Goal: Task Accomplishment & Management: Manage account settings

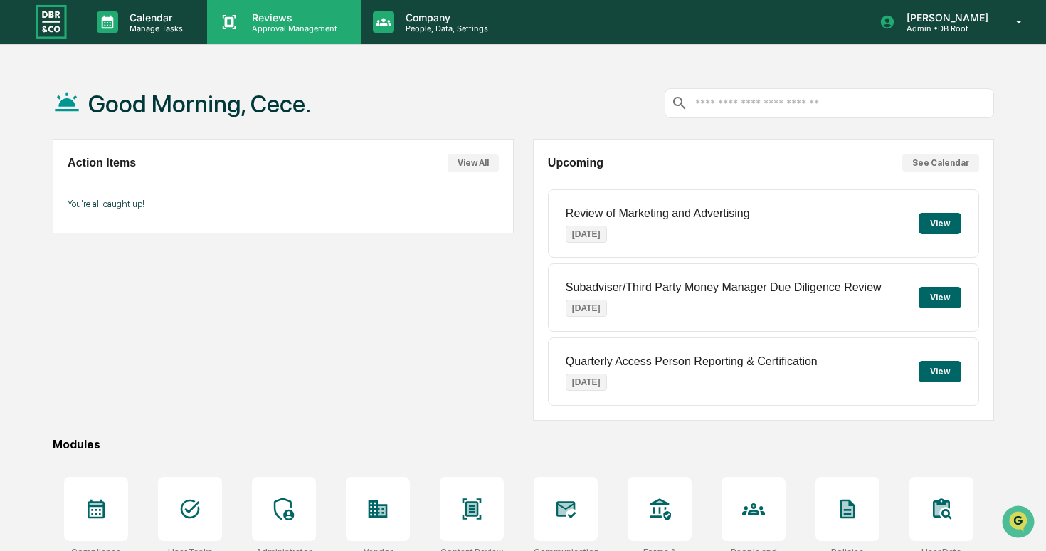
click at [272, 35] on div "Reviews Approval Management" at bounding box center [284, 22] width 154 height 44
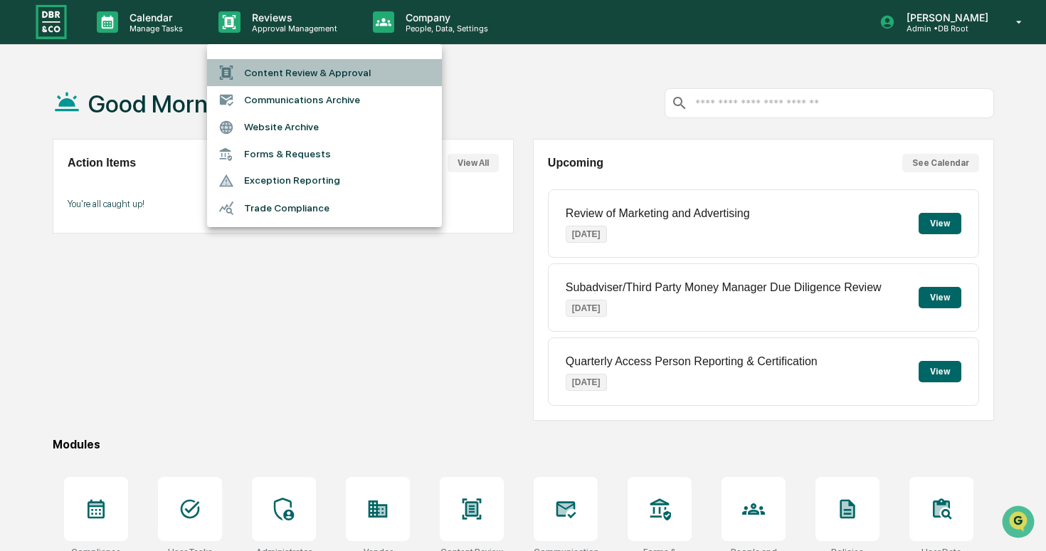
click at [298, 72] on li "Content Review & Approval" at bounding box center [324, 72] width 235 height 27
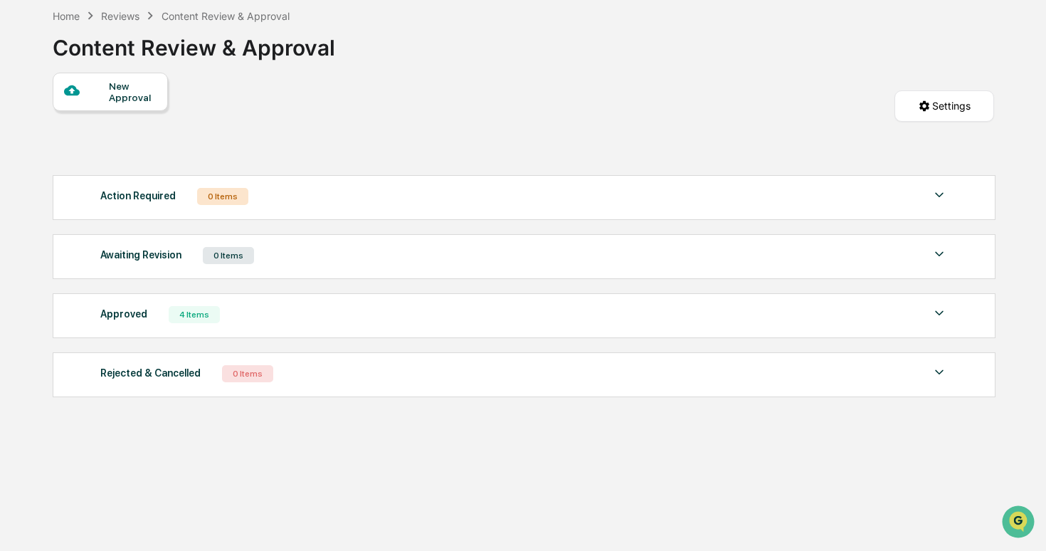
scroll to position [68, 0]
click at [327, 308] on div "Approved 4 Items" at bounding box center [524, 313] width 848 height 20
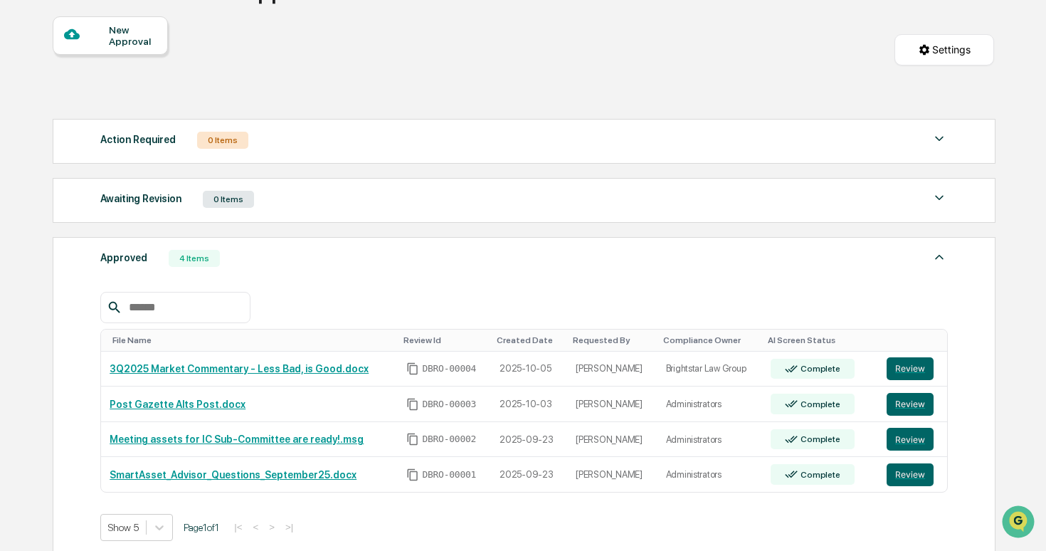
scroll to position [126, 0]
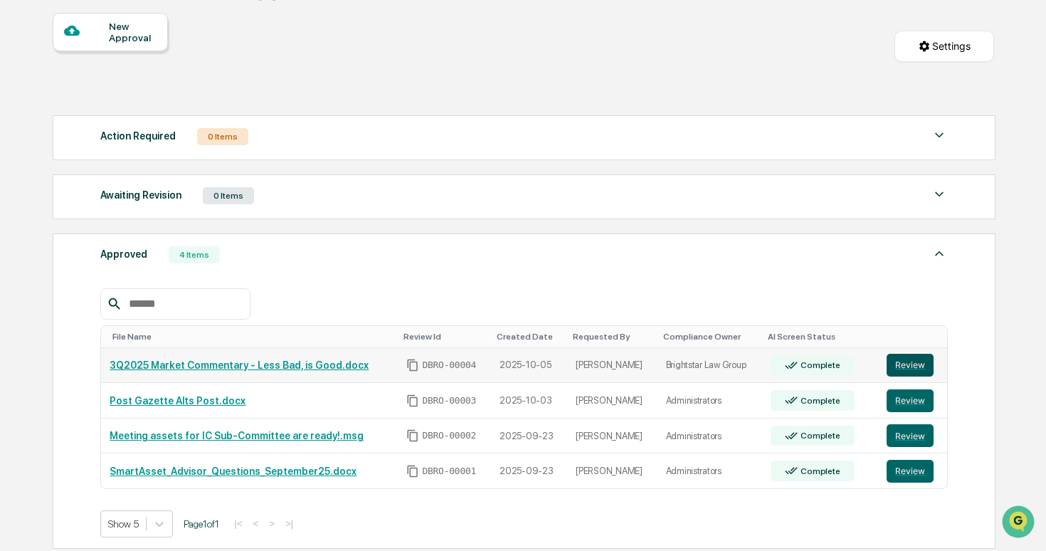
click at [925, 366] on button "Review" at bounding box center [910, 365] width 47 height 23
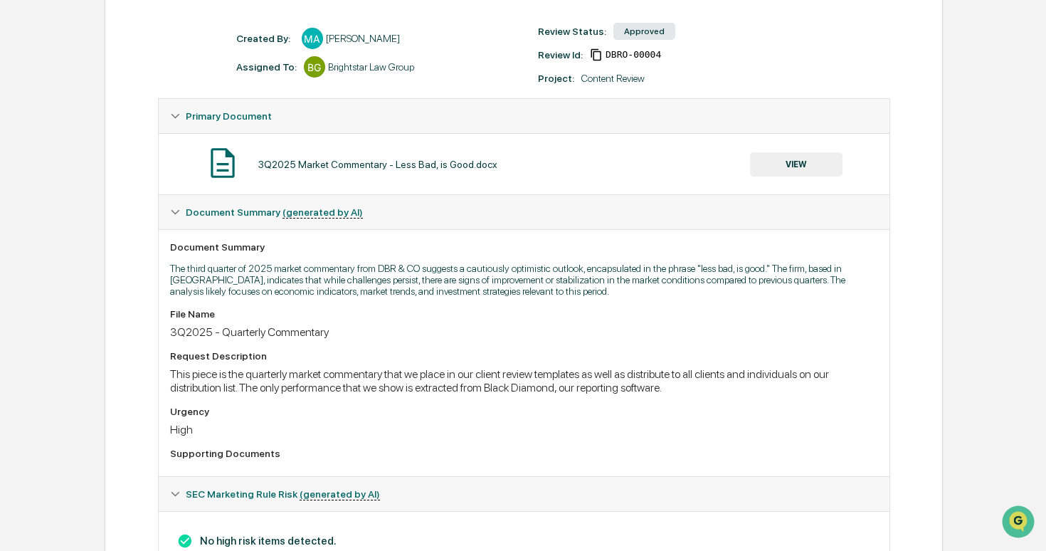
scroll to position [5, 0]
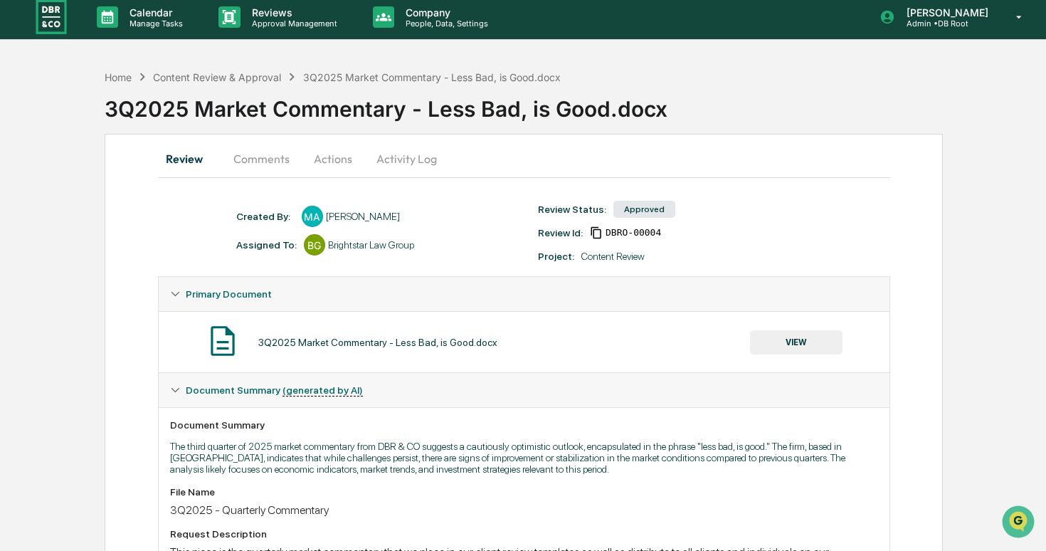
click at [269, 148] on button "Comments" at bounding box center [261, 159] width 79 height 34
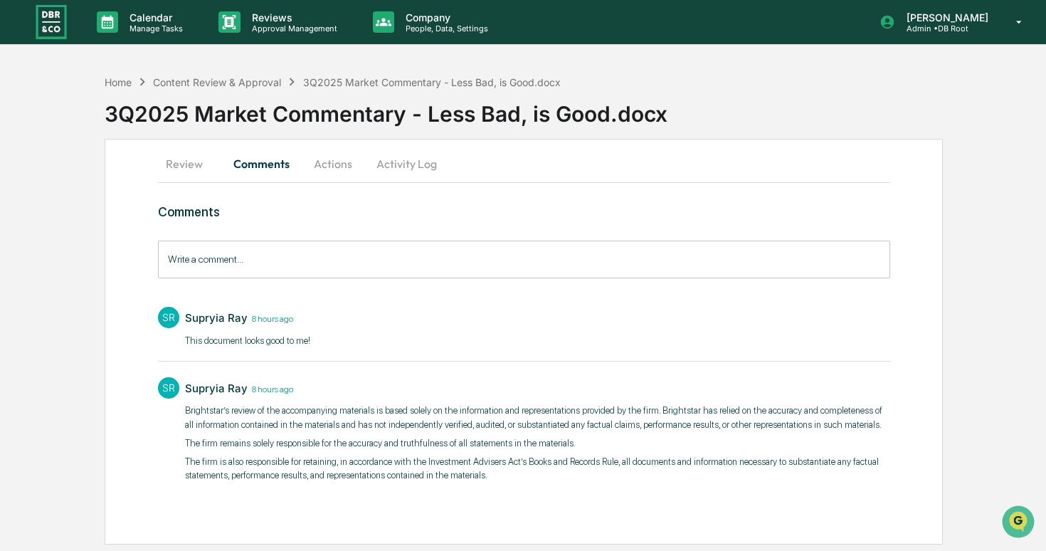
click at [340, 168] on button "Actions" at bounding box center [333, 164] width 64 height 34
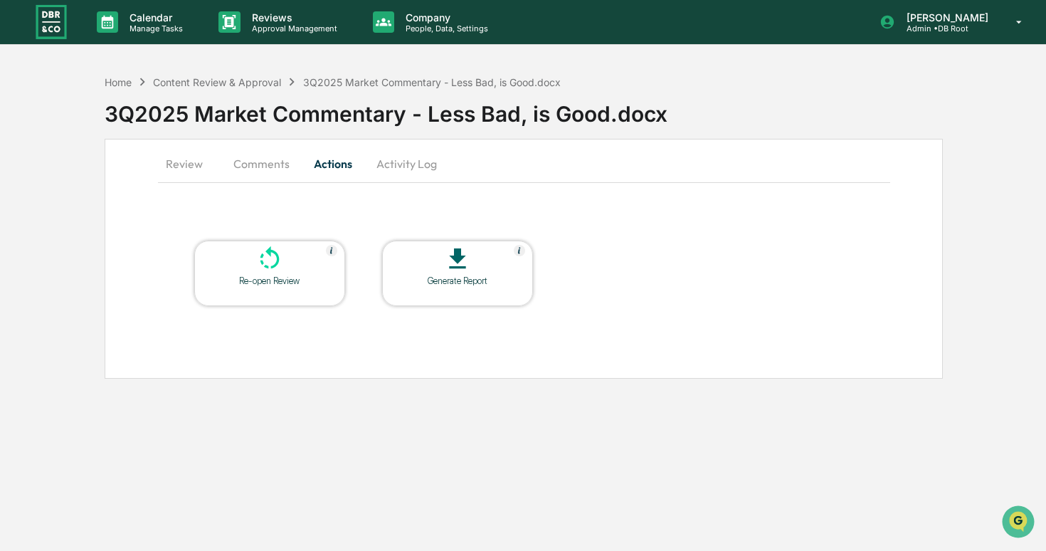
scroll to position [0, 0]
click at [384, 162] on button "Activity Log" at bounding box center [406, 164] width 83 height 34
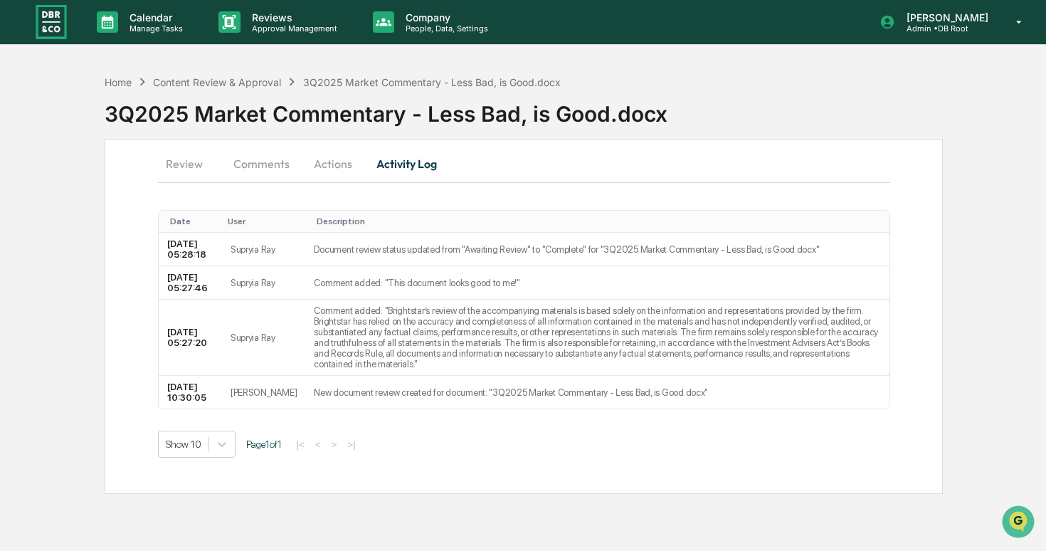
click at [171, 157] on button "Review" at bounding box center [190, 164] width 64 height 34
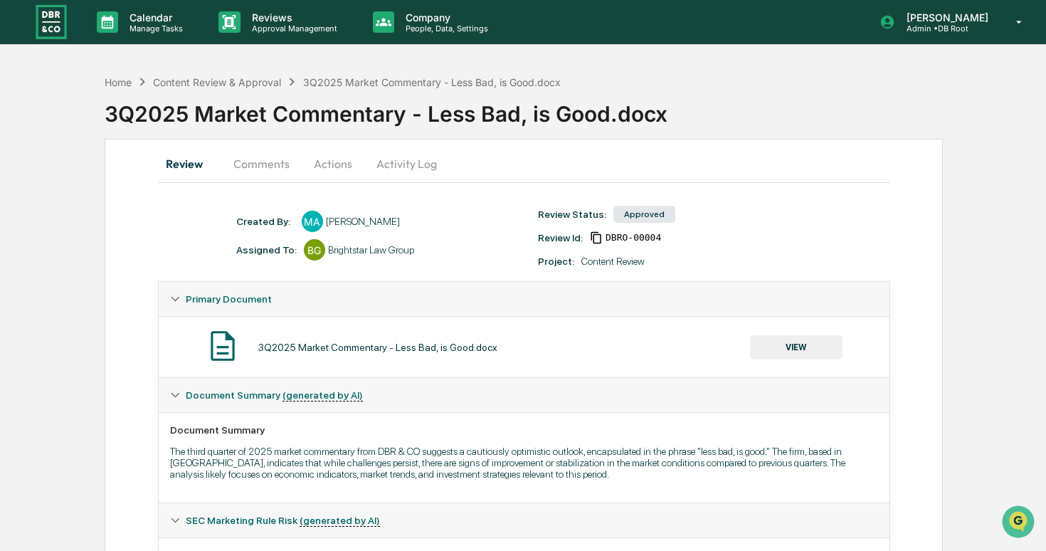
click at [809, 338] on button "VIEW" at bounding box center [796, 347] width 93 height 24
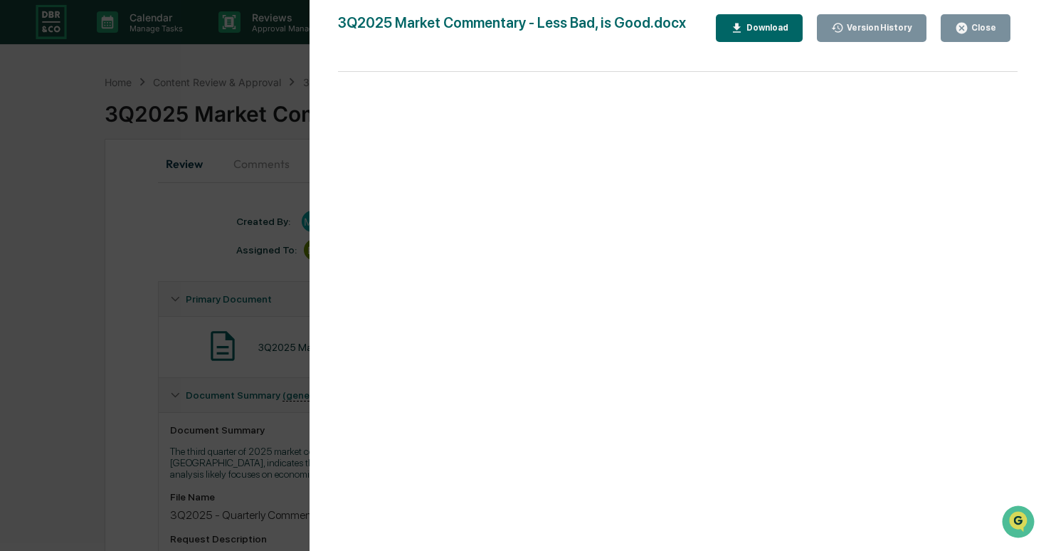
click at [154, 300] on div "Version History 10/05/2025, 10:30 AM Michael Aroesty 3Q2025 Market Commentary -…" at bounding box center [523, 275] width 1046 height 551
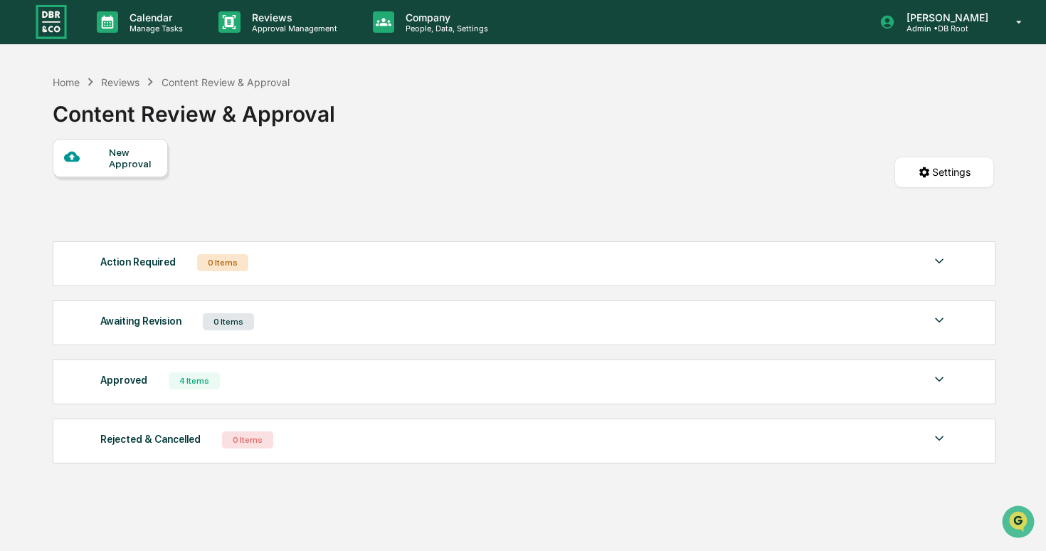
click at [350, 391] on div "Approved 4 Items" at bounding box center [524, 381] width 848 height 20
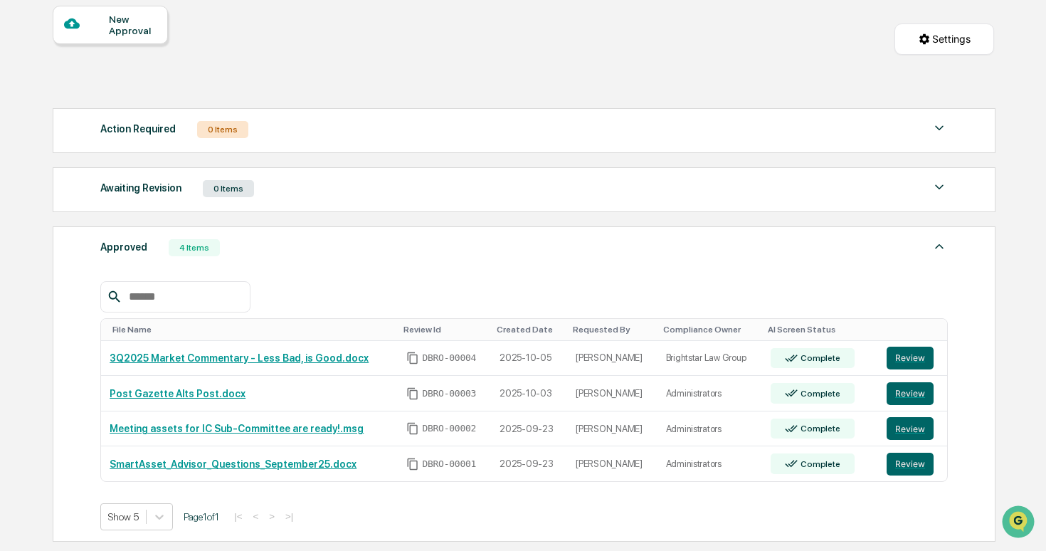
scroll to position [138, 0]
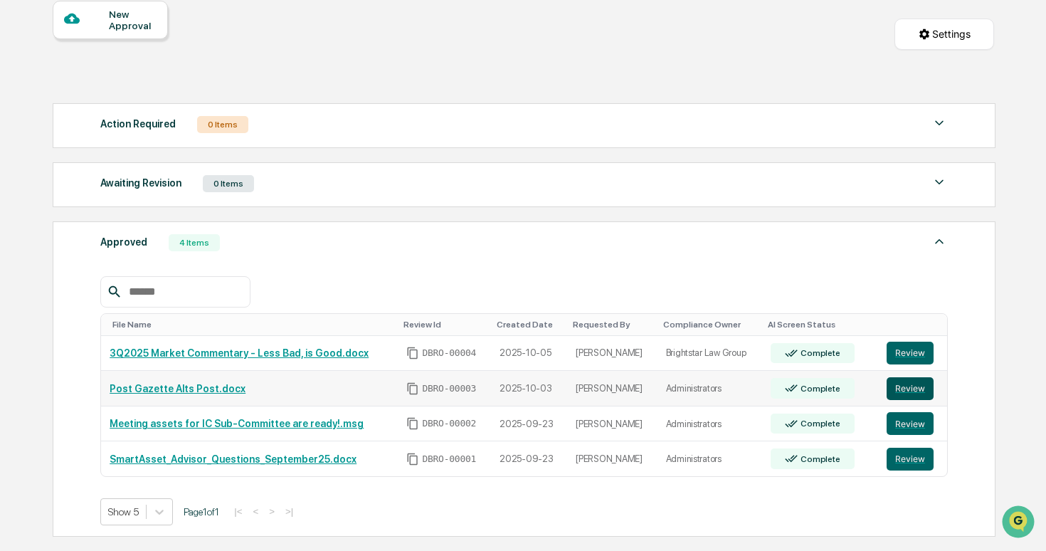
click at [908, 381] on button "Review" at bounding box center [910, 388] width 47 height 23
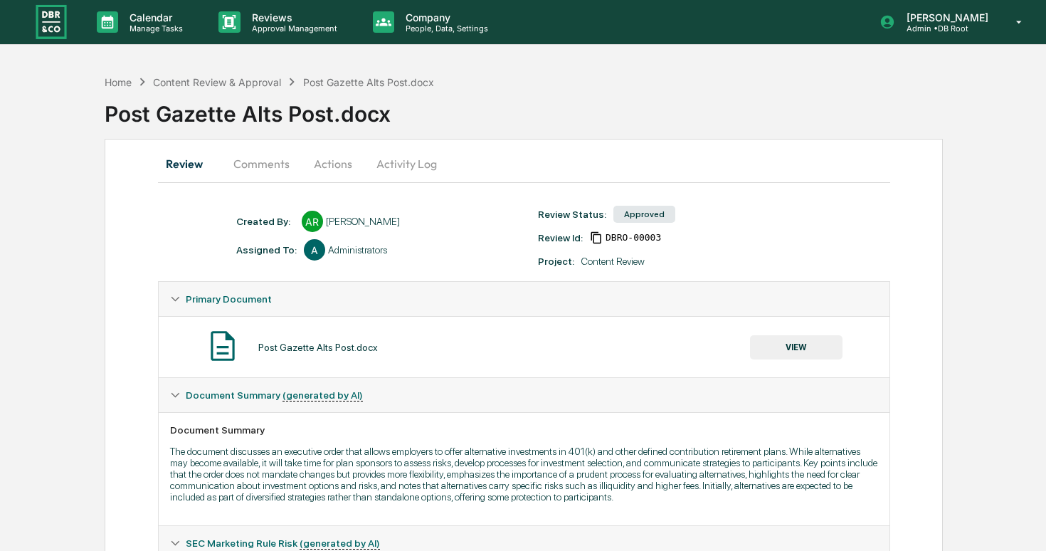
click at [248, 169] on button "Comments" at bounding box center [261, 164] width 79 height 34
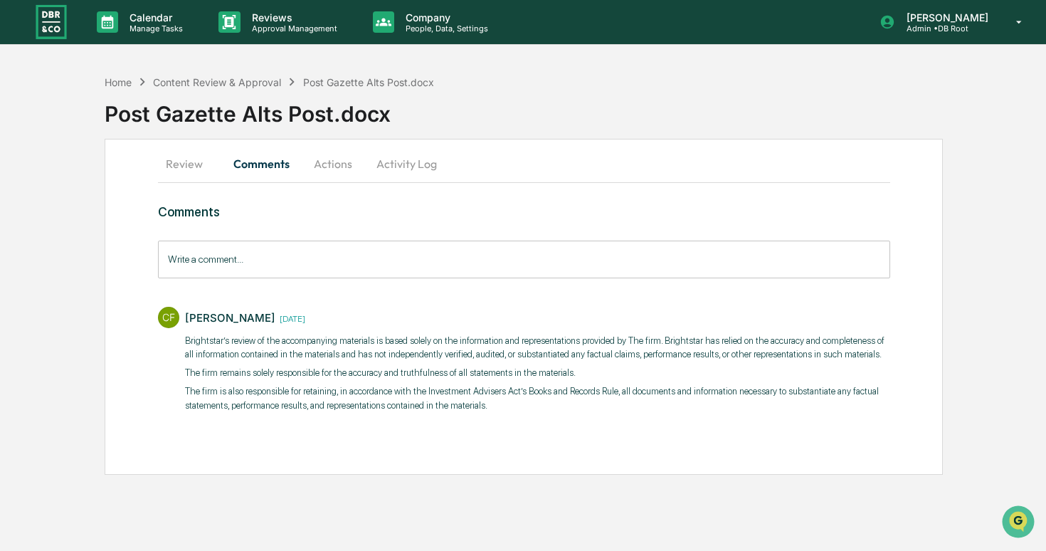
click at [340, 165] on button "Actions" at bounding box center [333, 164] width 64 height 34
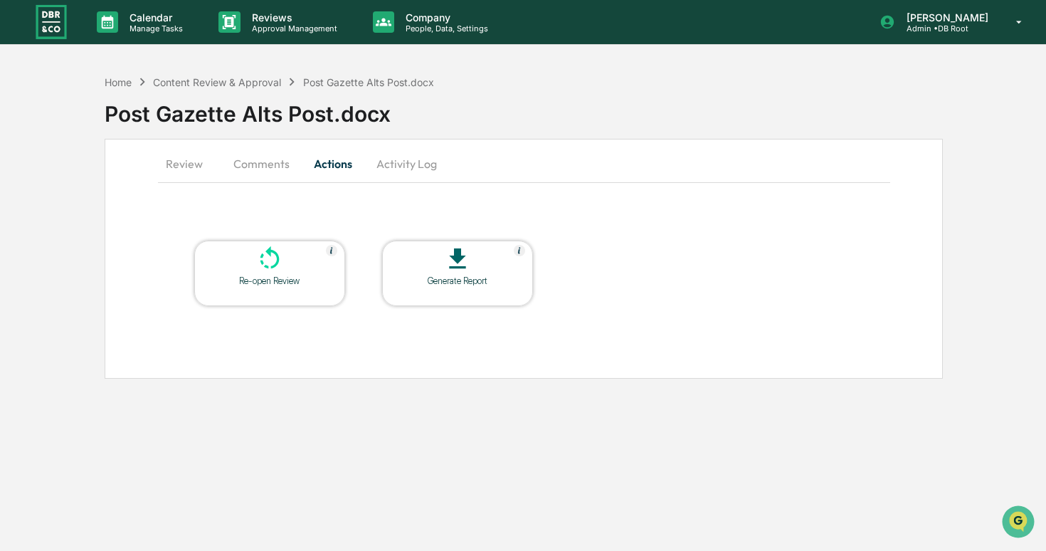
click at [371, 165] on button "Activity Log" at bounding box center [406, 164] width 83 height 34
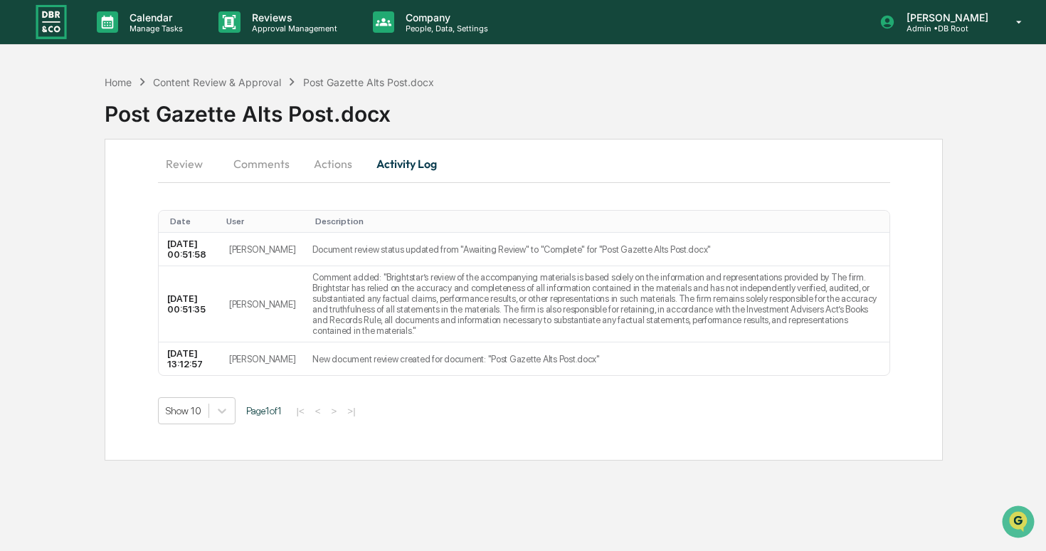
click at [192, 157] on button "Review" at bounding box center [190, 164] width 64 height 34
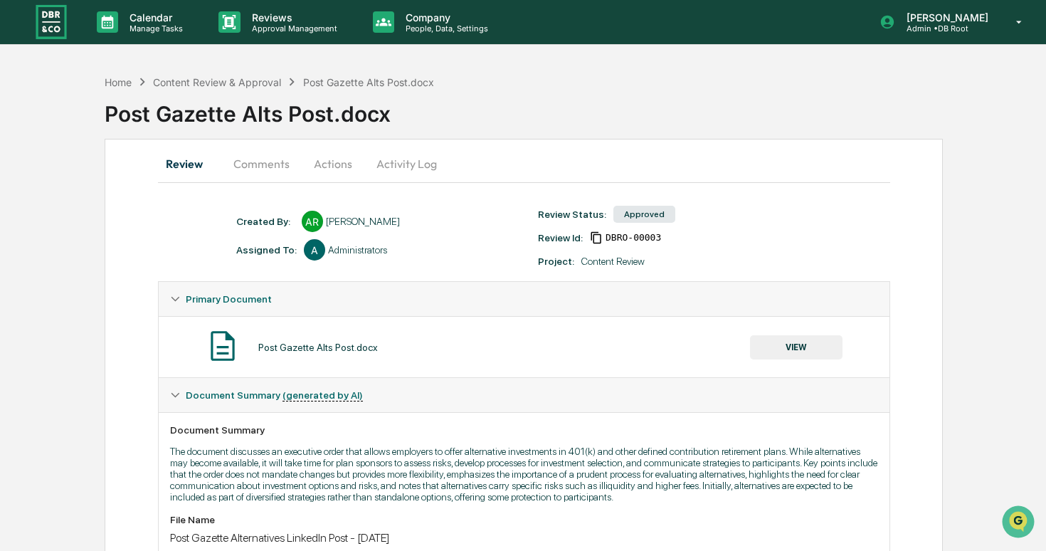
scroll to position [292, 0]
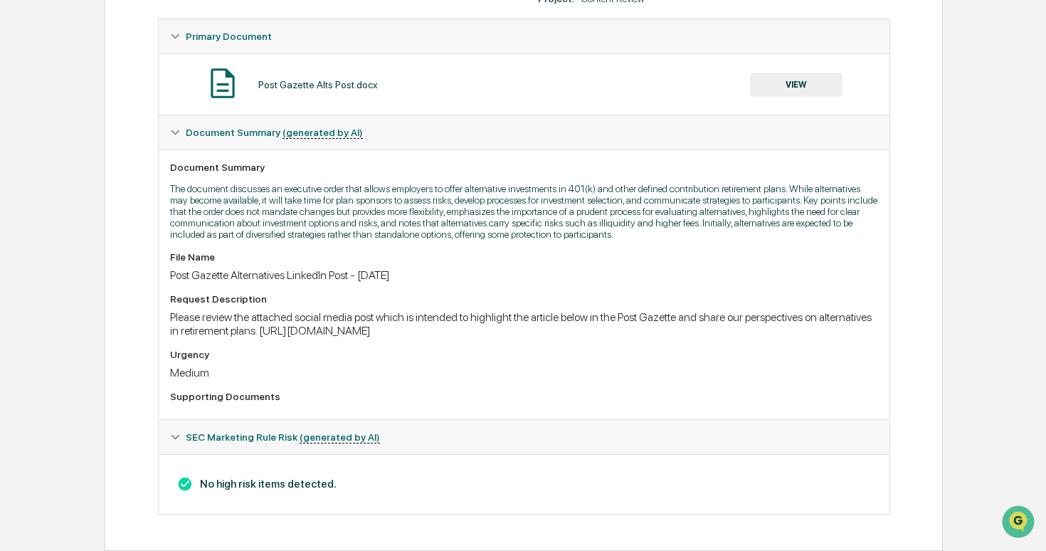
click at [783, 73] on button "VIEW" at bounding box center [796, 85] width 93 height 24
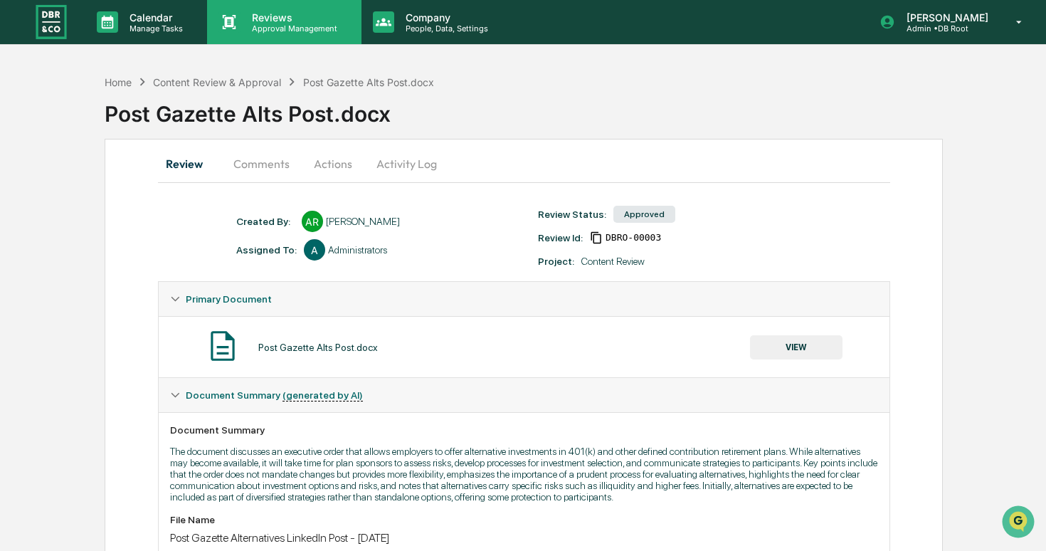
click at [255, 21] on p "Reviews" at bounding box center [293, 17] width 104 height 12
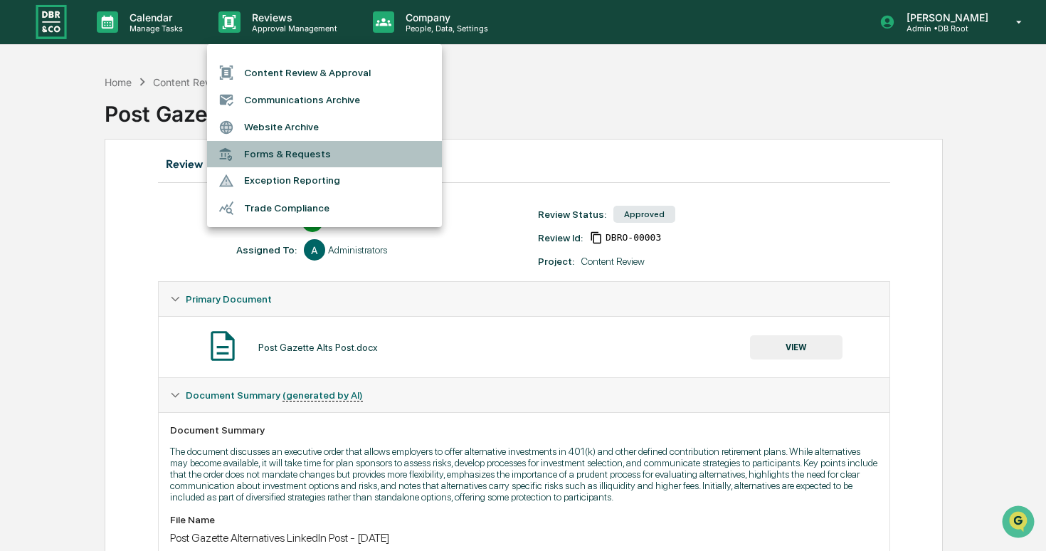
click at [287, 146] on li "Forms & Requests" at bounding box center [324, 154] width 235 height 26
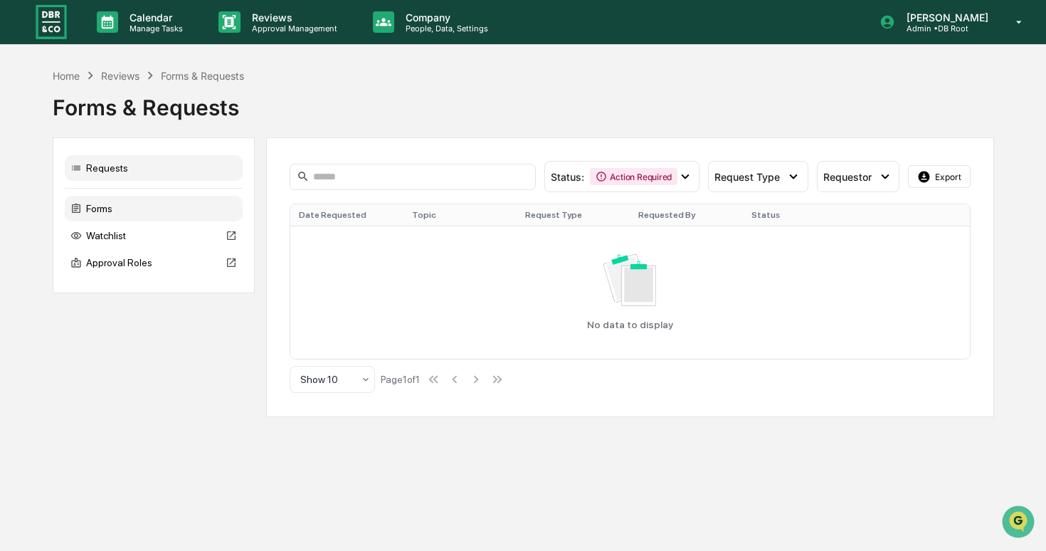
click at [171, 208] on div "Forms" at bounding box center [154, 209] width 178 height 26
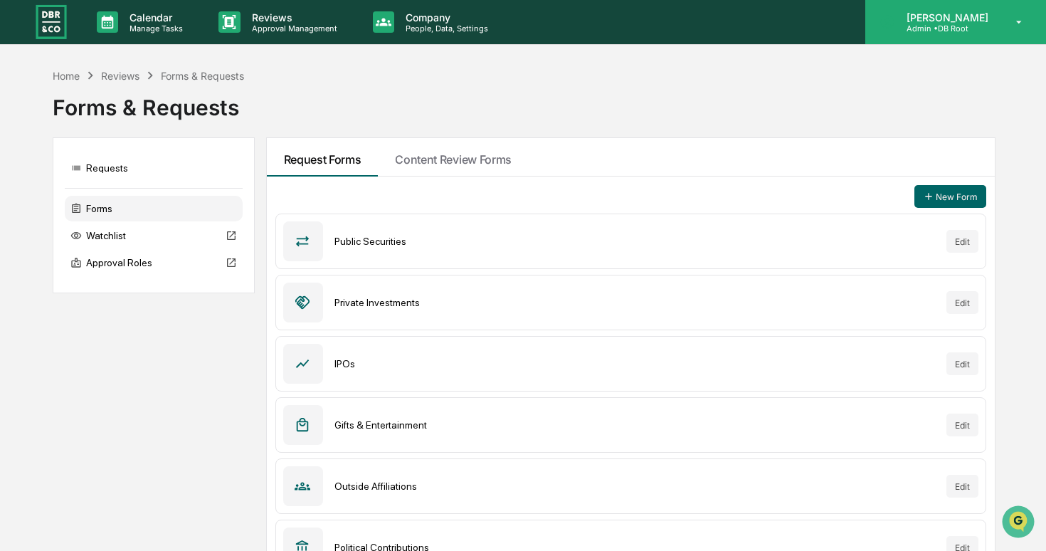
click at [920, 38] on div "[PERSON_NAME] Admin • DB Root" at bounding box center [956, 22] width 181 height 44
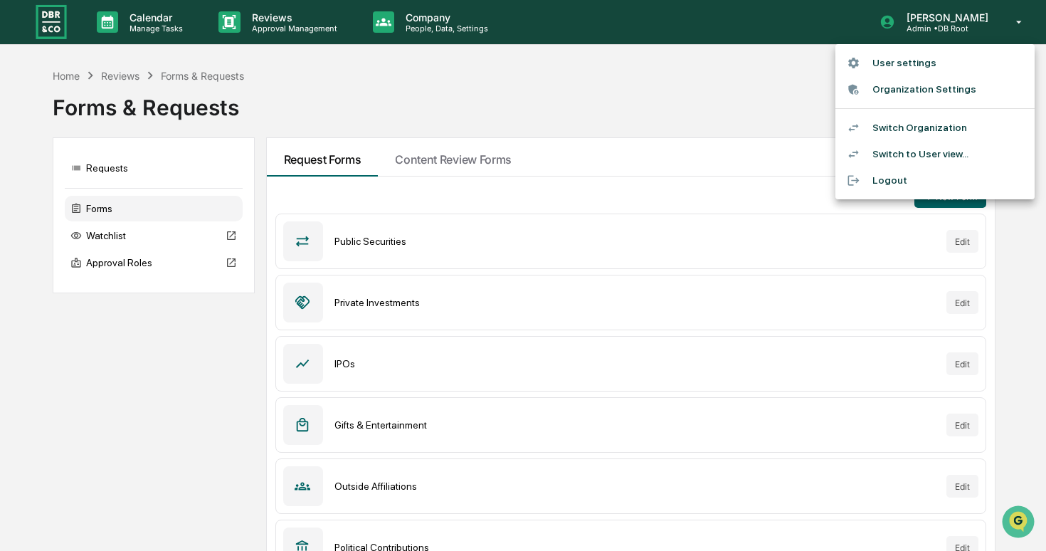
click at [923, 117] on li "Switch Organization" at bounding box center [935, 128] width 199 height 26
